Goal: Transaction & Acquisition: Purchase product/service

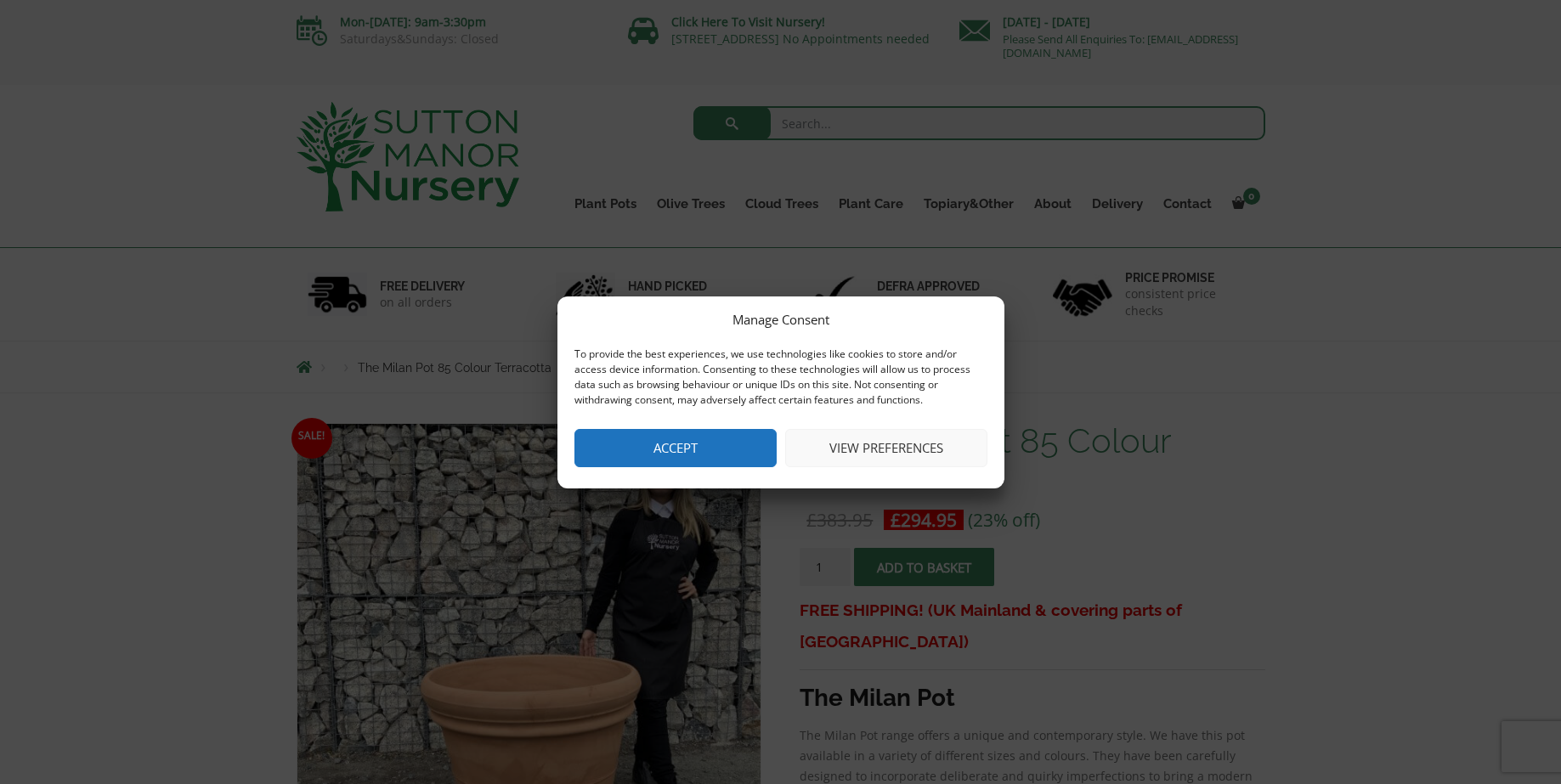
click at [698, 437] on button "Accept" at bounding box center [675, 448] width 202 height 39
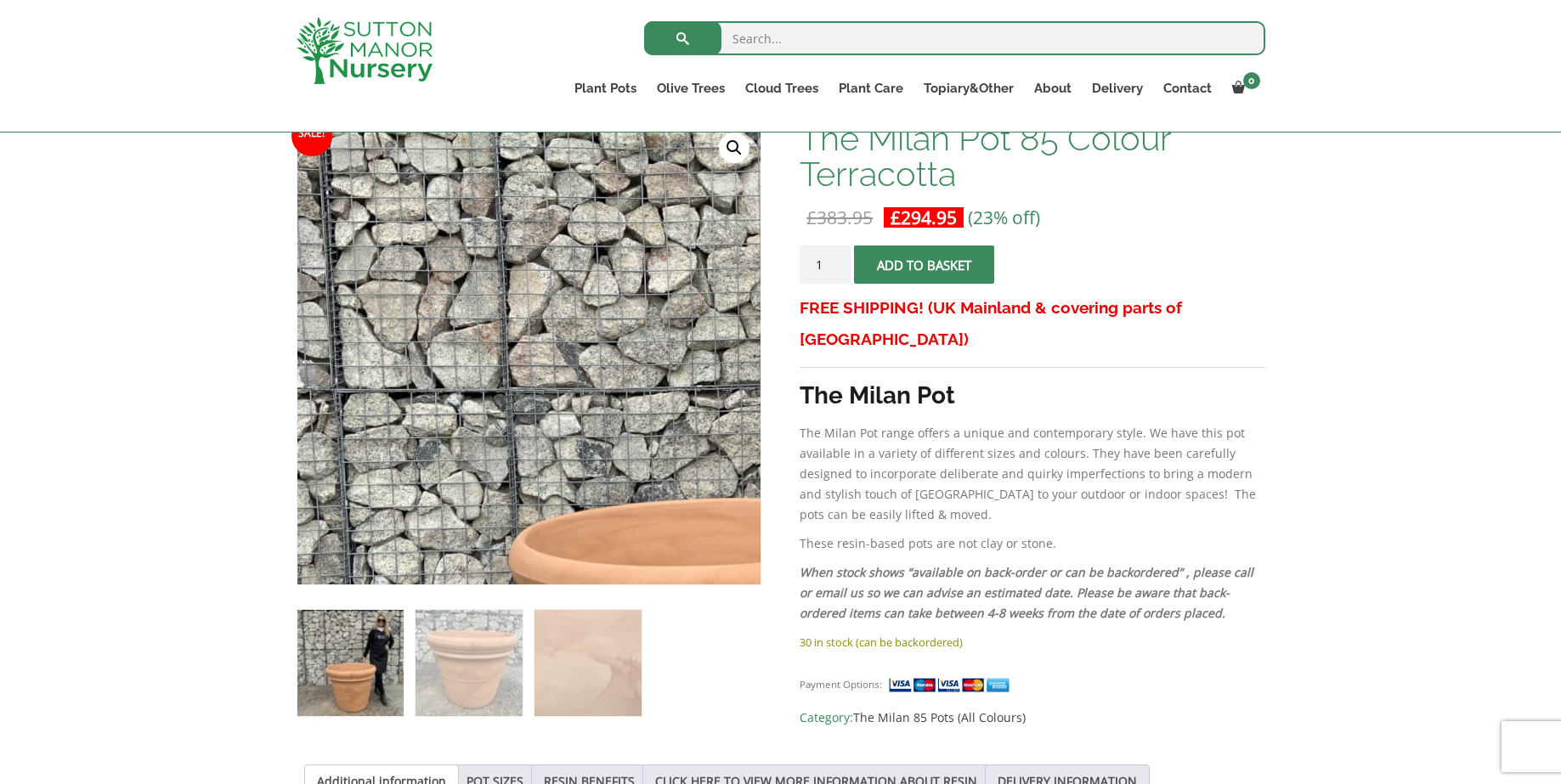
scroll to position [345, 0]
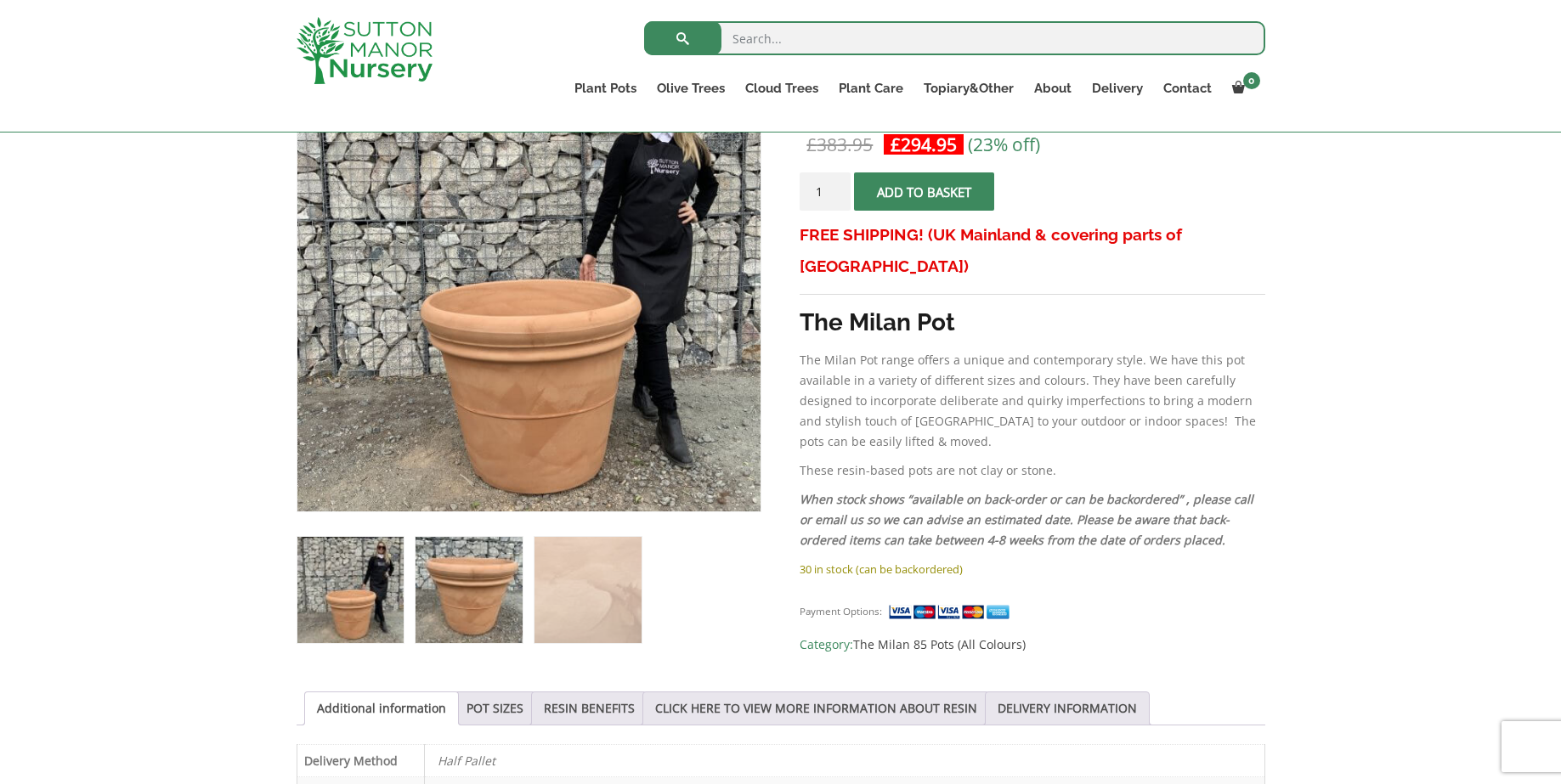
click at [453, 610] on img at bounding box center [469, 590] width 106 height 106
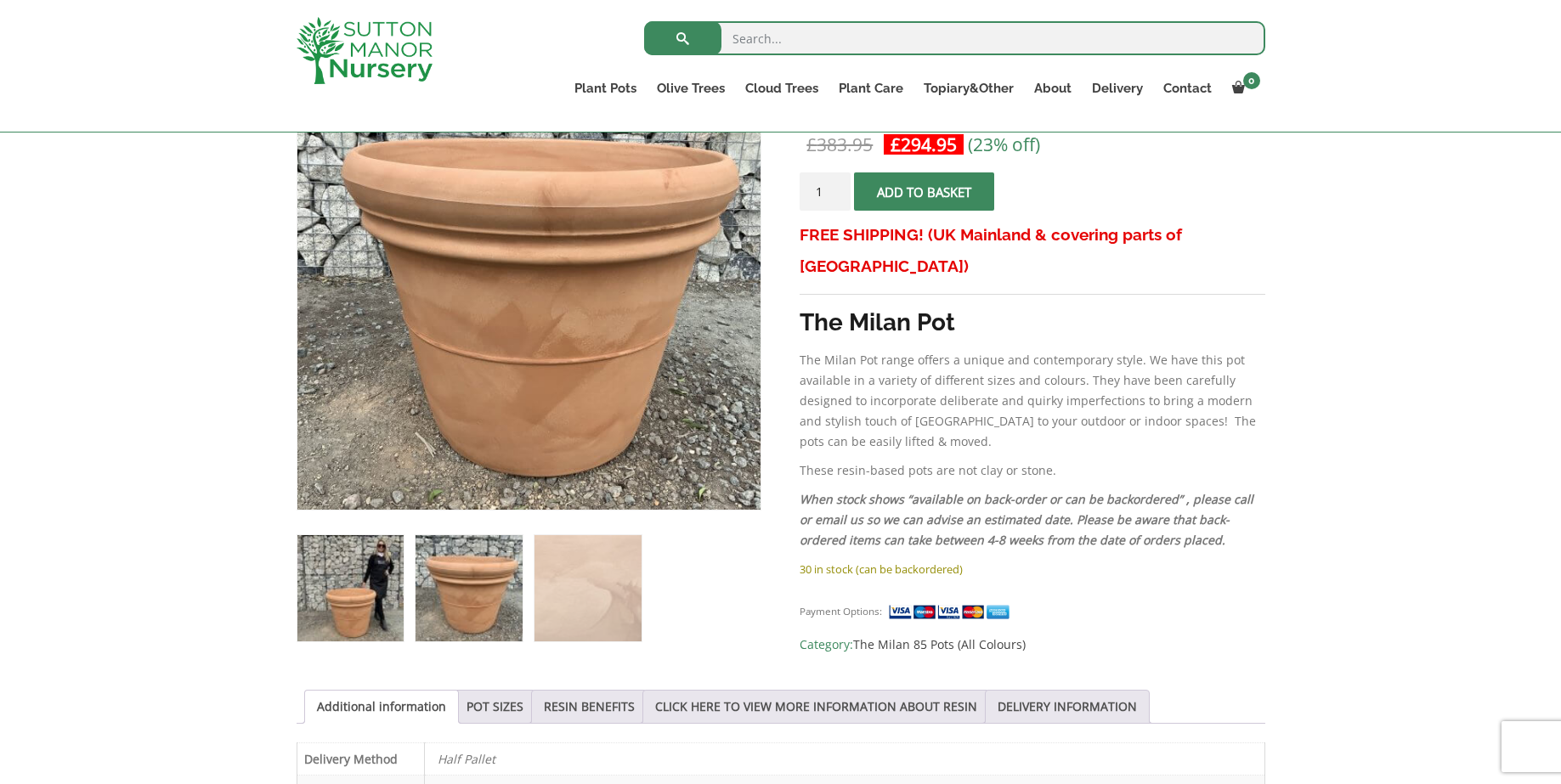
click at [366, 609] on img at bounding box center [350, 588] width 106 height 106
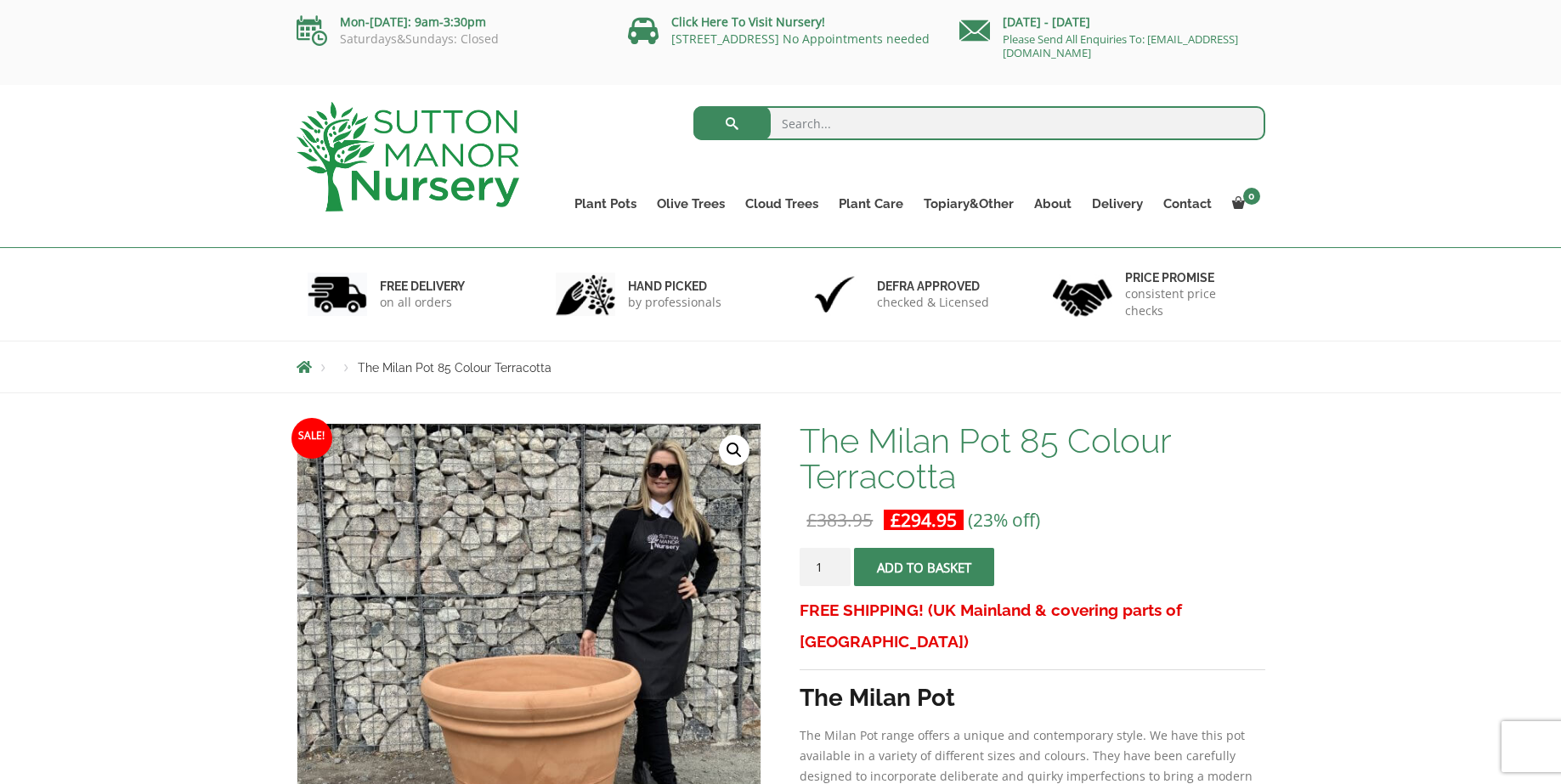
scroll to position [0, 0]
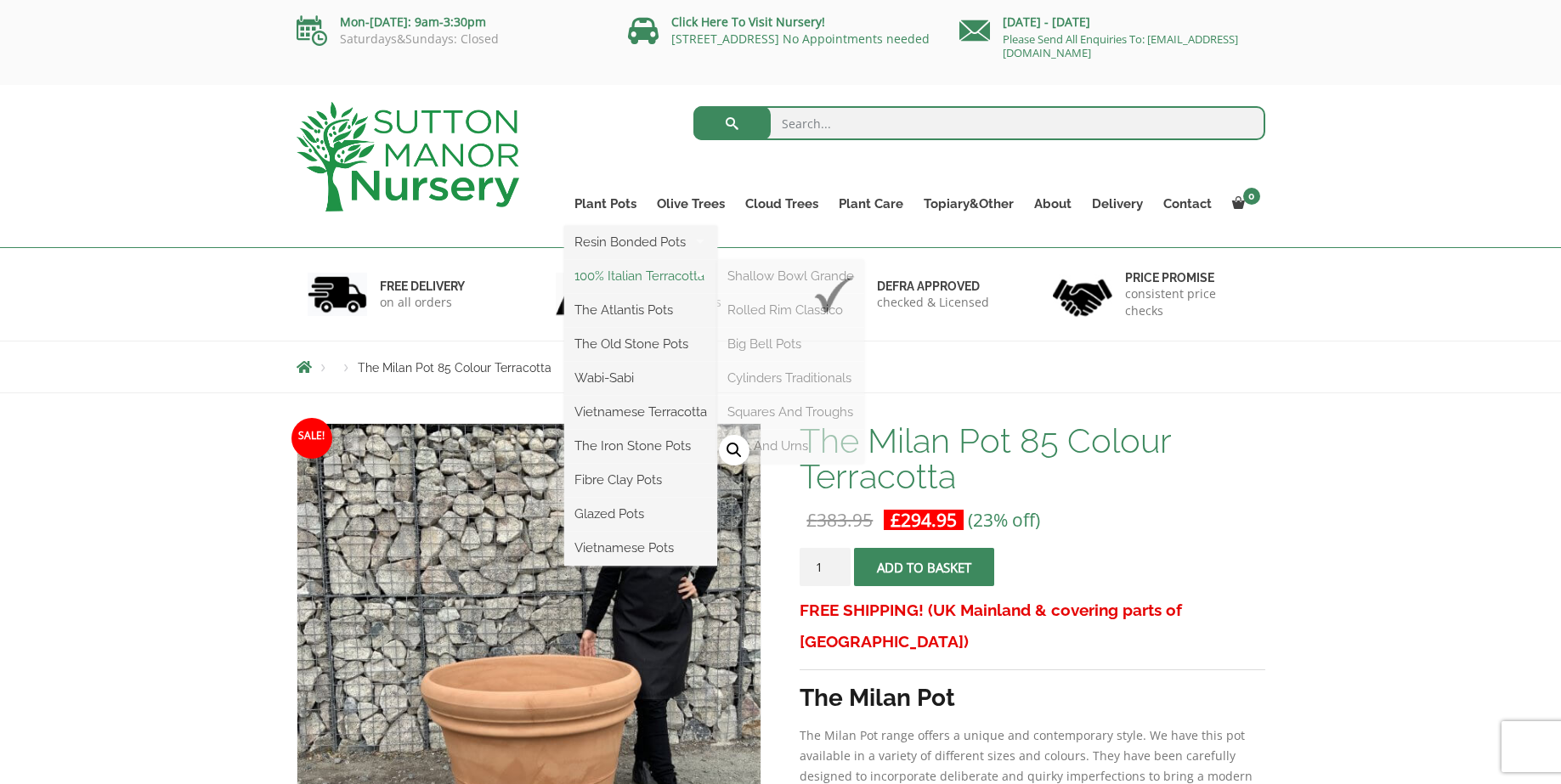
click at [631, 263] on link "100% Italian Terracotta" at bounding box center [640, 276] width 153 height 25
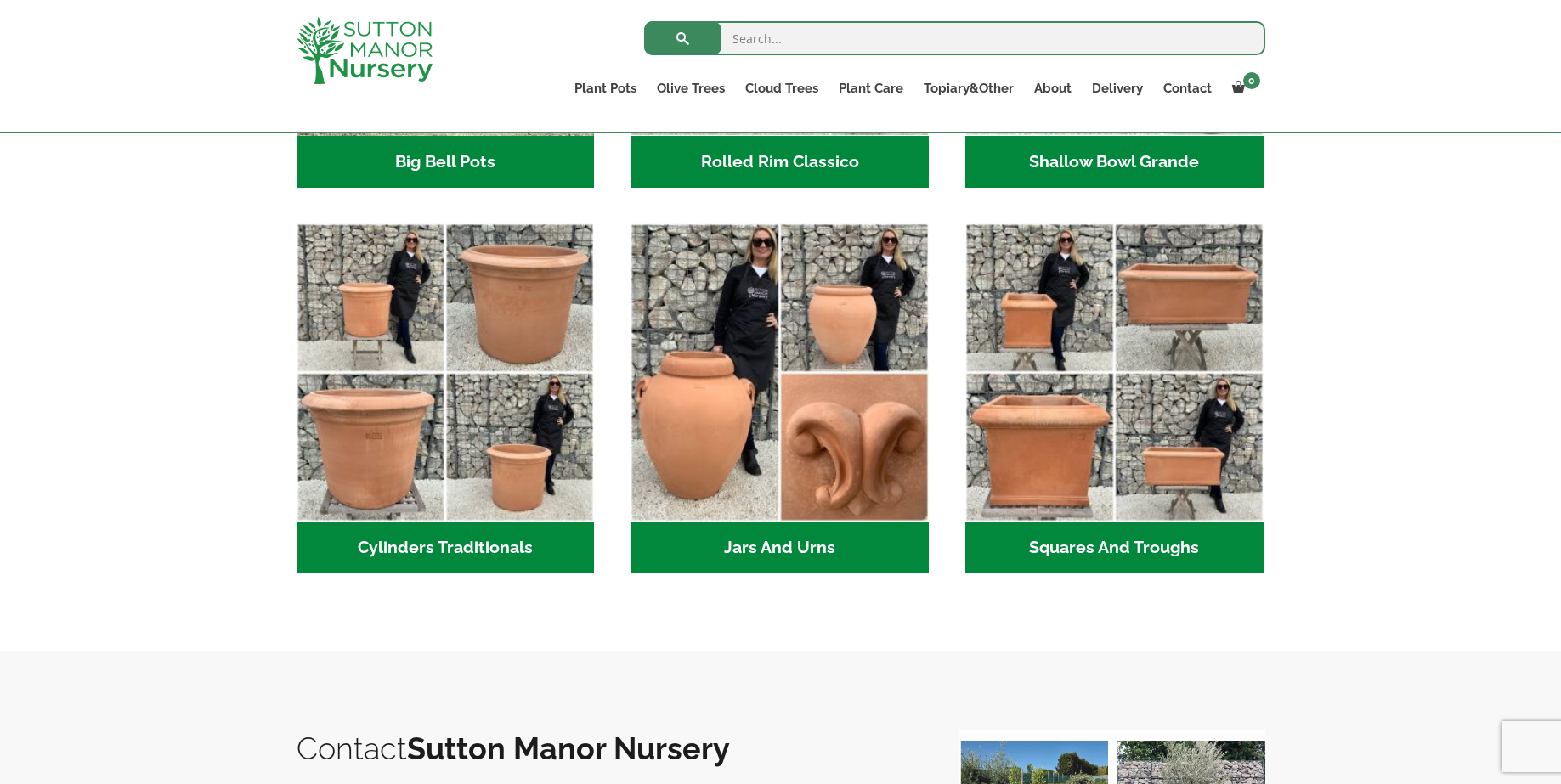
scroll to position [842, 0]
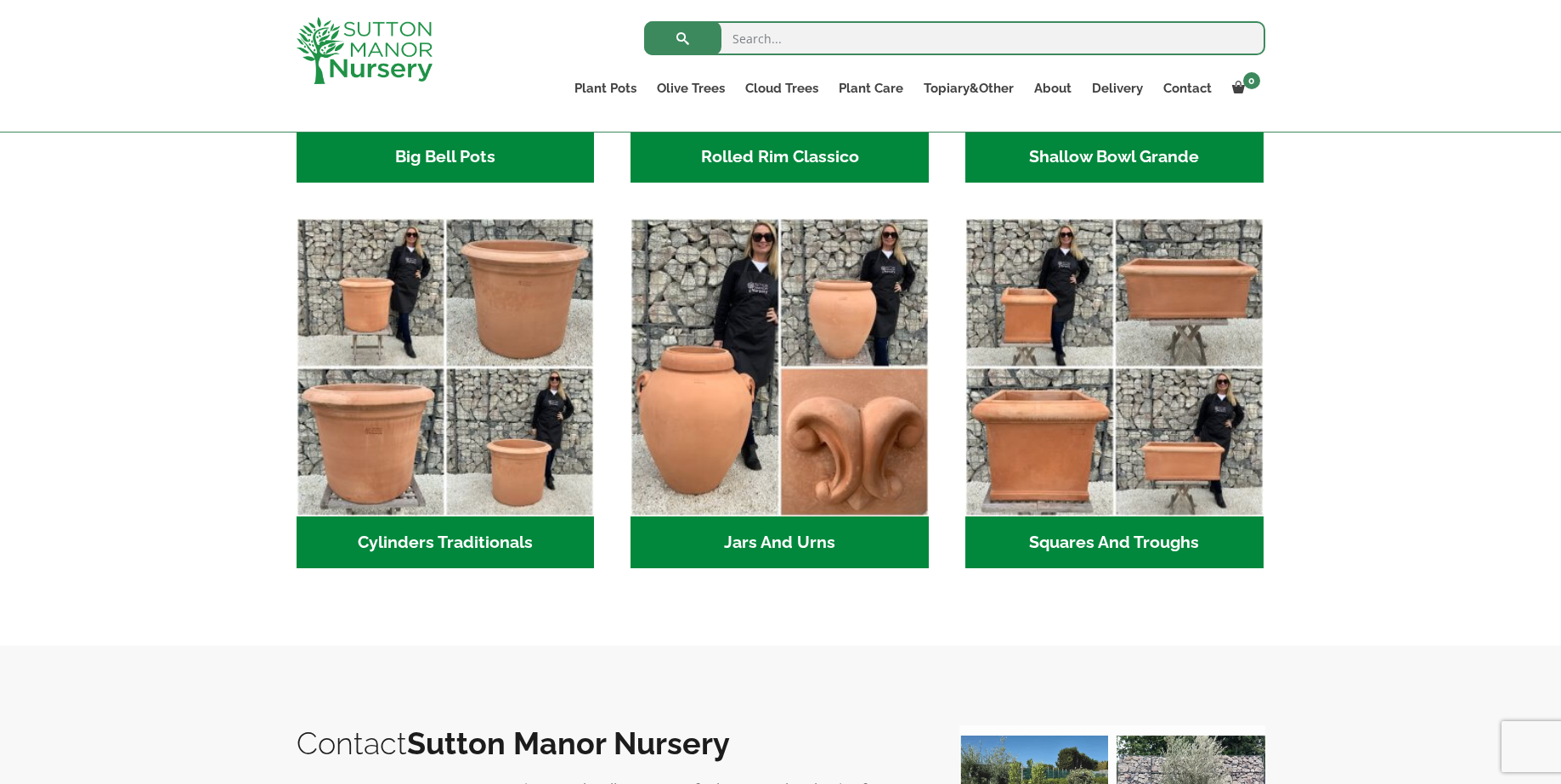
click at [776, 547] on h2 "Jars And Urns (3)" at bounding box center [780, 542] width 298 height 53
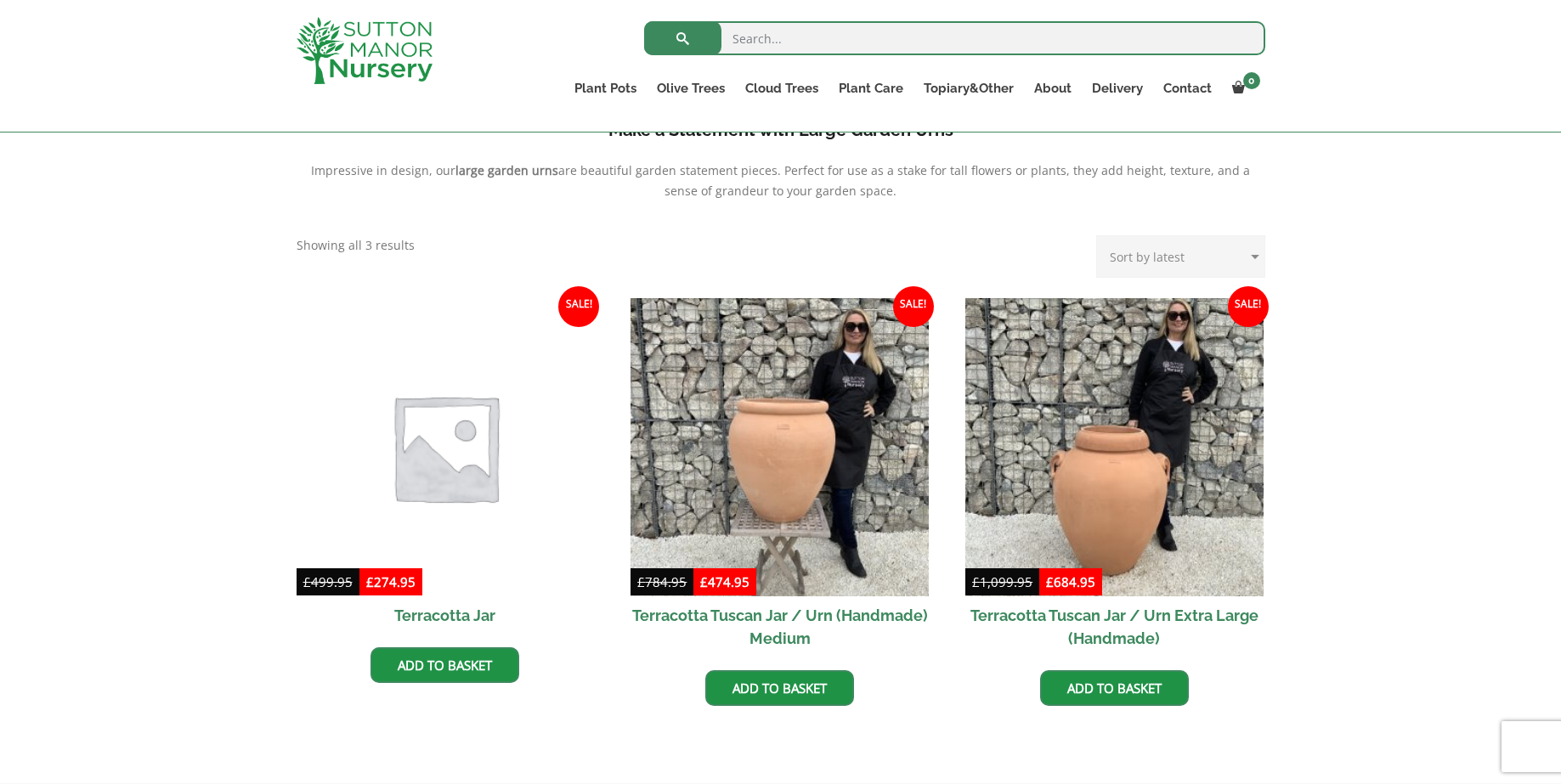
scroll to position [709, 0]
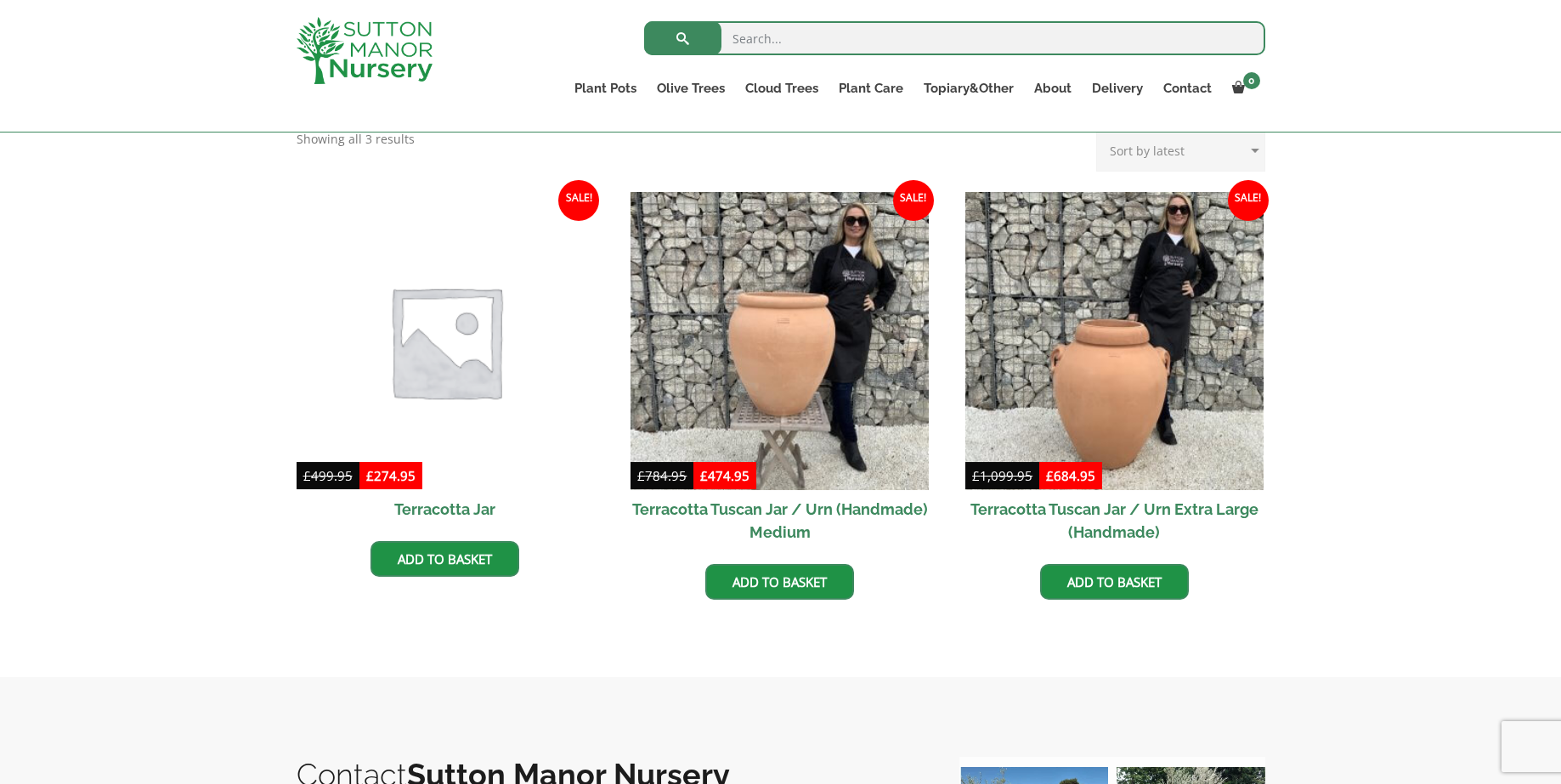
click at [455, 358] on img at bounding box center [445, 340] width 313 height 313
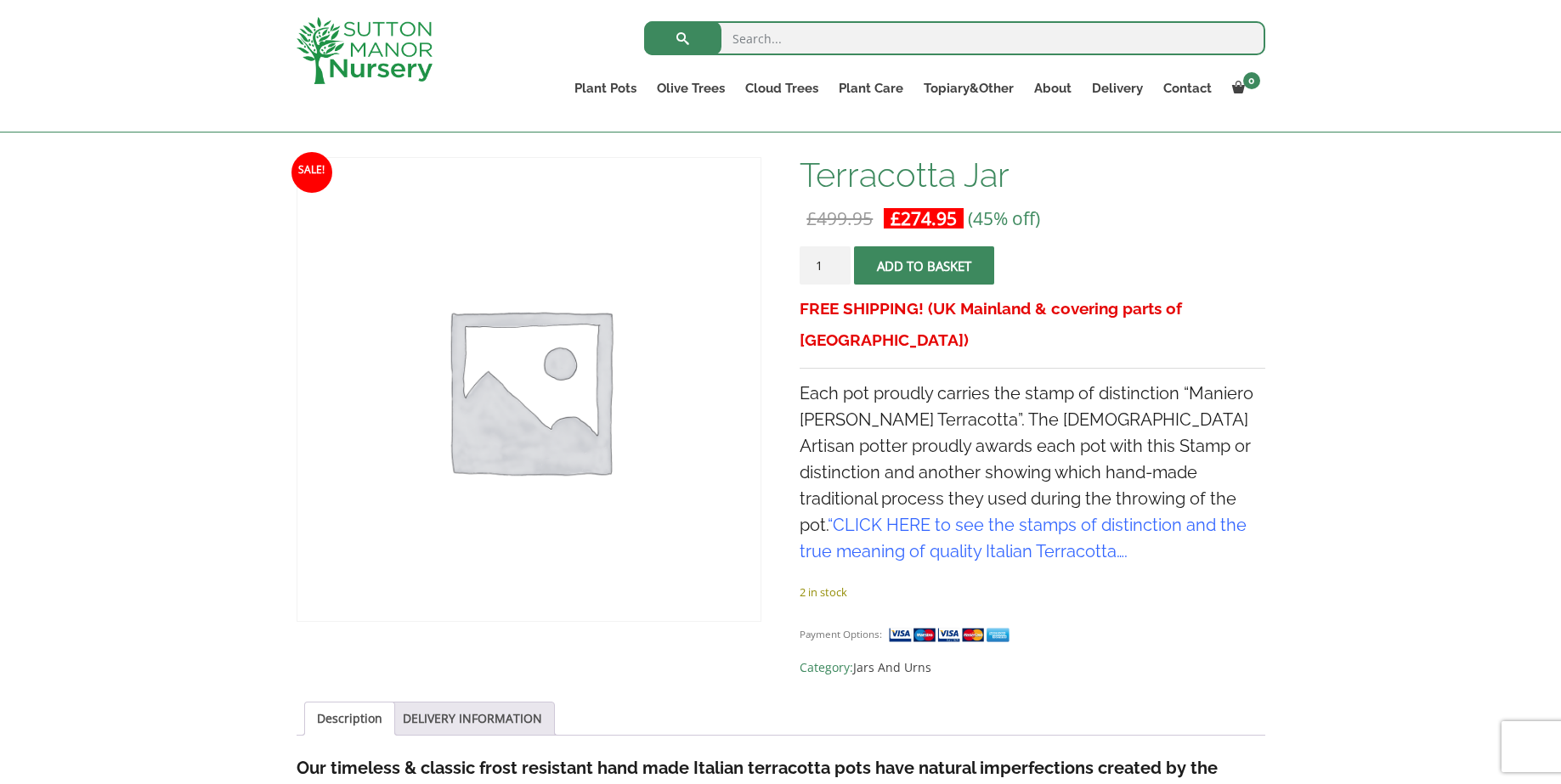
scroll to position [232, 0]
